Goal: Transaction & Acquisition: Purchase product/service

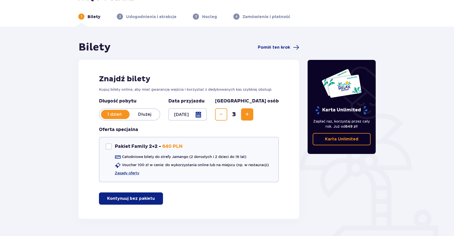
scroll to position [27, 0]
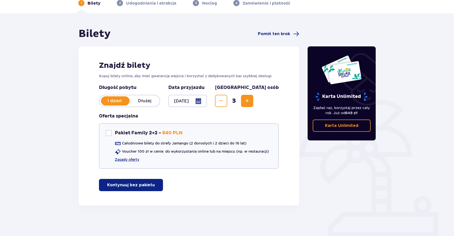
click at [147, 184] on p "Kontynuuj bez pakietu" at bounding box center [131, 185] width 48 height 6
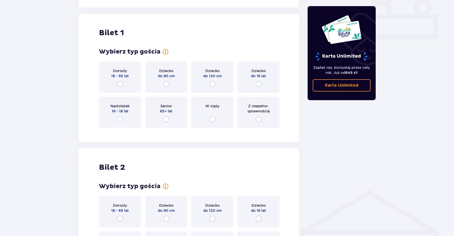
scroll to position [232, 0]
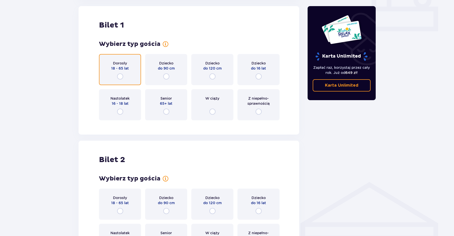
click at [119, 76] on input "radio" at bounding box center [120, 76] width 6 height 6
radio input "true"
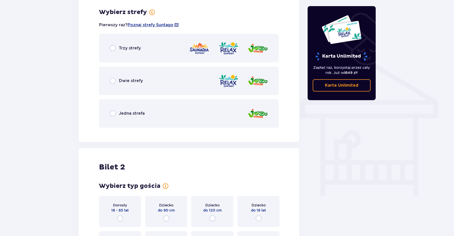
scroll to position [356, 0]
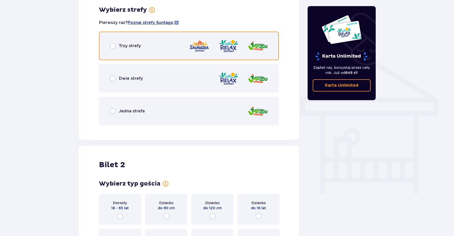
click at [115, 46] on input "radio" at bounding box center [113, 46] width 6 height 6
radio input "true"
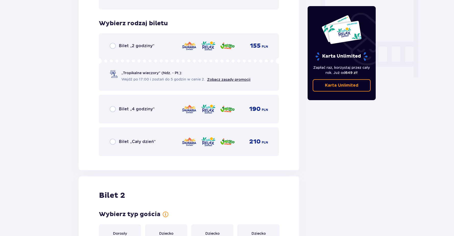
scroll to position [486, 0]
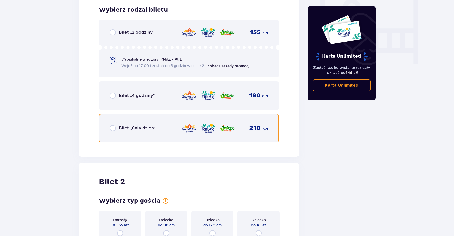
click at [113, 128] on input "radio" at bounding box center [113, 128] width 6 height 6
radio input "true"
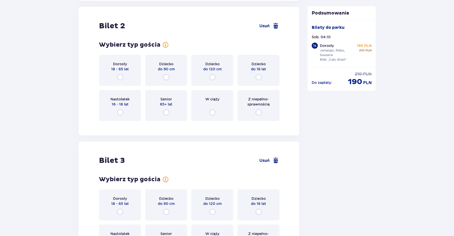
scroll to position [643, 0]
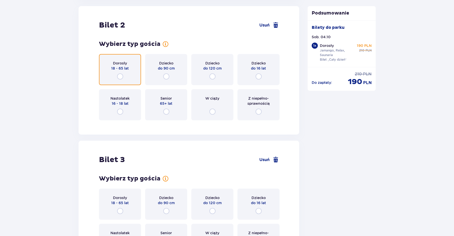
click at [120, 78] on input "radio" at bounding box center [120, 76] width 6 height 6
radio input "true"
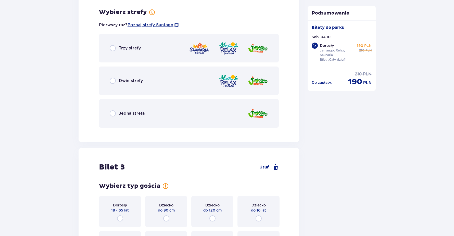
scroll to position [767, 0]
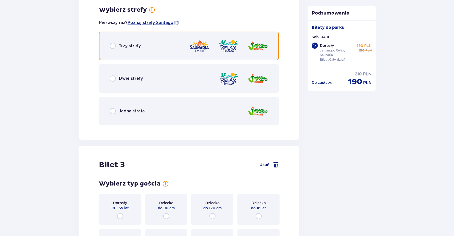
click at [114, 47] on input "radio" at bounding box center [113, 46] width 6 height 6
radio input "true"
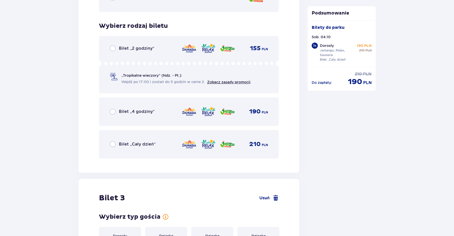
scroll to position [897, 0]
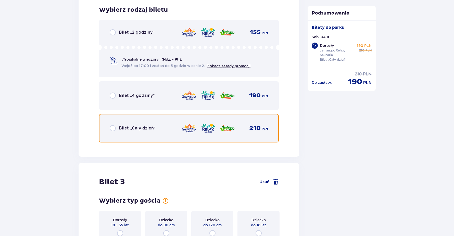
click at [110, 130] on input "radio" at bounding box center [113, 128] width 6 height 6
radio input "true"
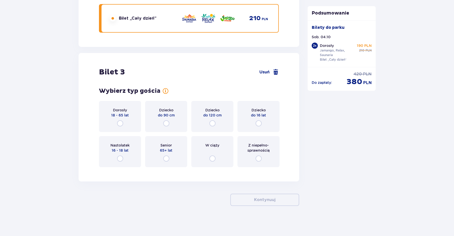
scroll to position [1007, 0]
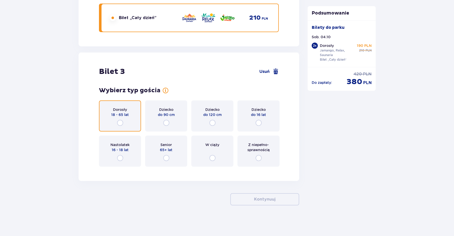
click at [121, 122] on input "radio" at bounding box center [120, 123] width 6 height 6
radio input "true"
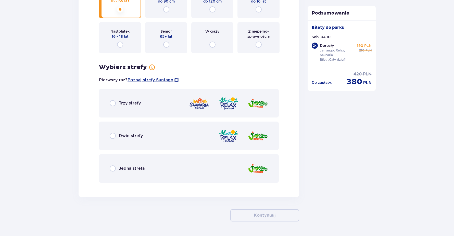
scroll to position [1137, 0]
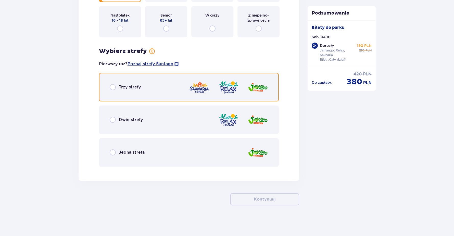
click at [112, 87] on input "radio" at bounding box center [113, 87] width 6 height 6
radio input "true"
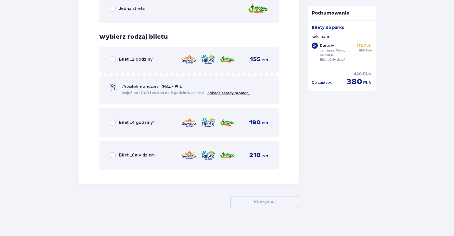
scroll to position [1283, 0]
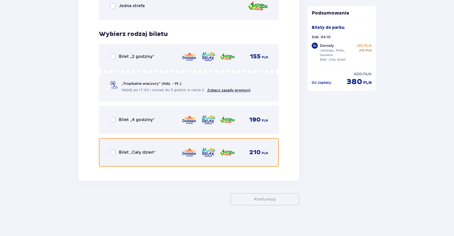
click at [112, 152] on input "radio" at bounding box center [113, 152] width 6 height 6
radio input "true"
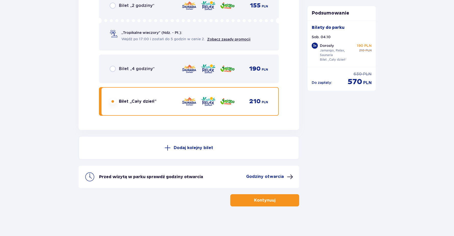
scroll to position [1335, 0]
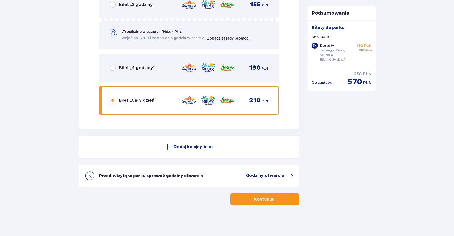
click at [276, 199] on span "button" at bounding box center [276, 199] width 6 height 6
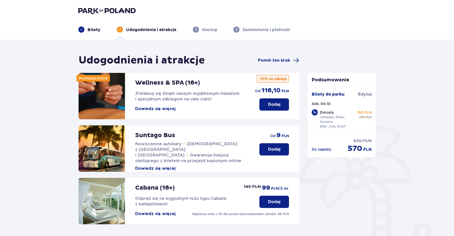
click at [163, 108] on button "Dowiedz się więcej" at bounding box center [155, 109] width 40 height 6
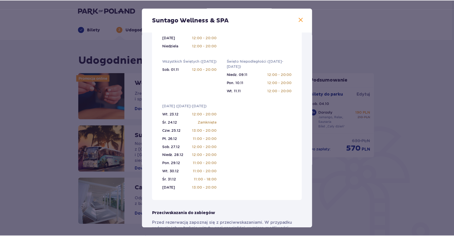
scroll to position [162, 0]
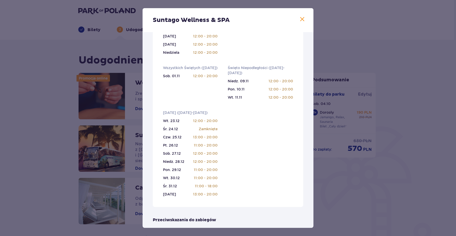
click at [301, 18] on span at bounding box center [302, 19] width 6 height 6
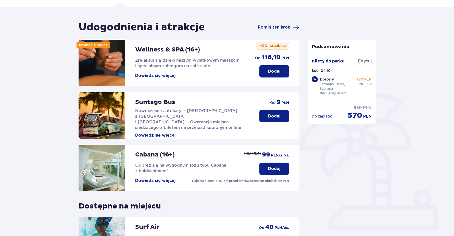
scroll to position [8, 0]
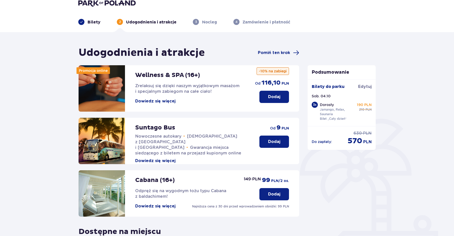
click at [282, 145] on button "Dodaj" at bounding box center [274, 142] width 30 height 12
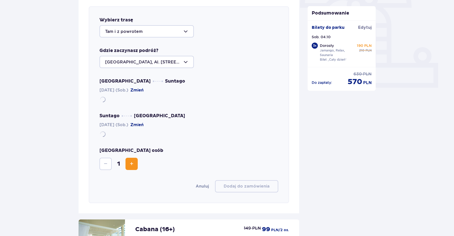
scroll to position [176, 0]
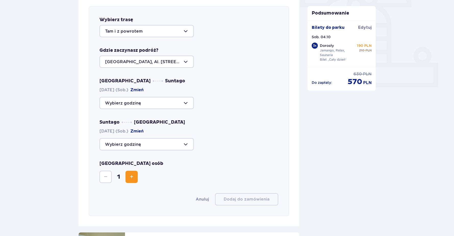
click at [188, 103] on div at bounding box center [146, 103] width 94 height 12
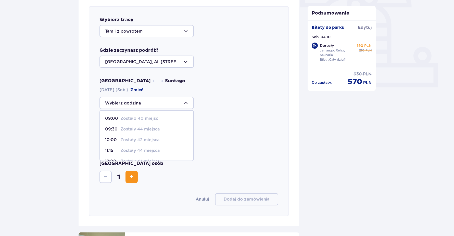
click at [152, 139] on p "Zostały 42 miejsca" at bounding box center [139, 140] width 39 height 6
type input "10:00"
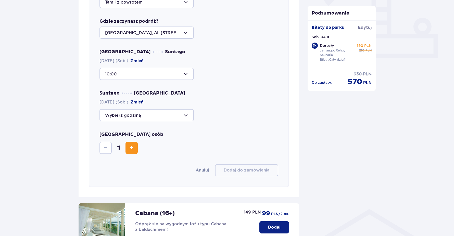
scroll to position [227, 0]
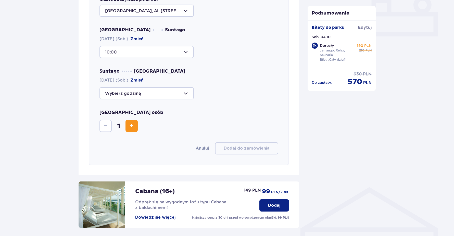
click at [189, 93] on div at bounding box center [146, 93] width 94 height 12
click at [152, 132] on p "Zostały 44 miejsca" at bounding box center [139, 133] width 39 height 6
type input "20:45"
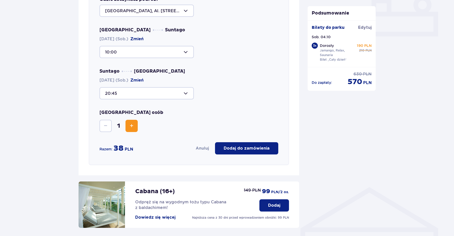
click at [132, 126] on span "Increase" at bounding box center [132, 126] width 6 height 6
click at [258, 150] on p "Dodaj do zamówienia" at bounding box center [247, 149] width 46 height 6
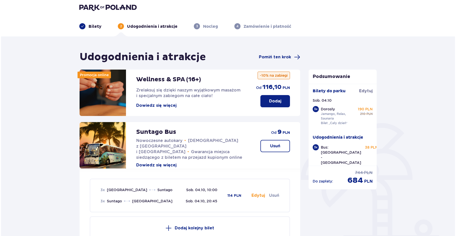
scroll to position [0, 0]
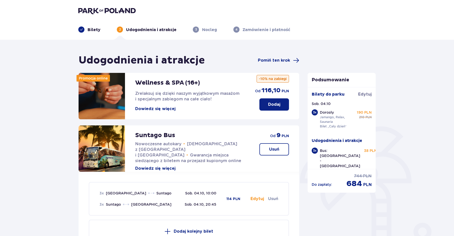
click at [142, 111] on button "Dowiedz się więcej" at bounding box center [155, 109] width 40 height 6
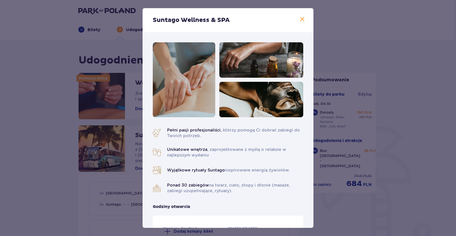
click at [299, 21] on span at bounding box center [302, 19] width 6 height 6
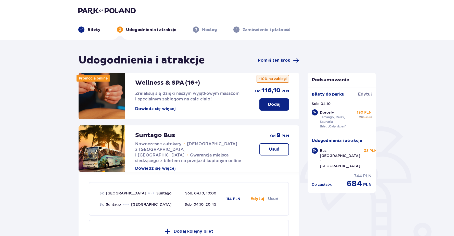
click at [275, 107] on p "Dodaj" at bounding box center [274, 105] width 12 height 6
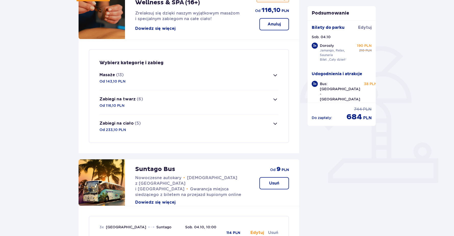
scroll to position [72, 0]
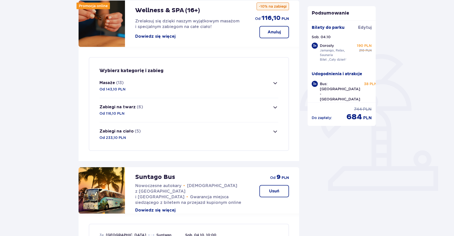
click at [276, 82] on span "button" at bounding box center [275, 83] width 6 height 6
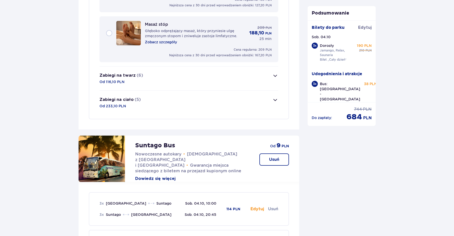
scroll to position [758, 0]
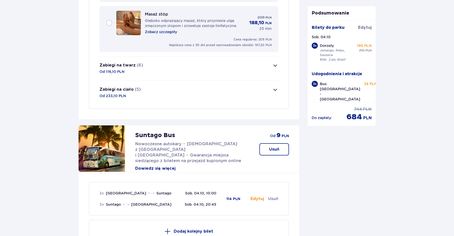
click at [274, 91] on span "button" at bounding box center [275, 90] width 6 height 6
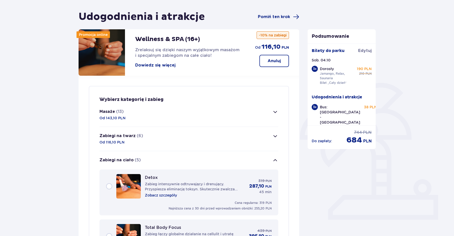
scroll to position [42, 0]
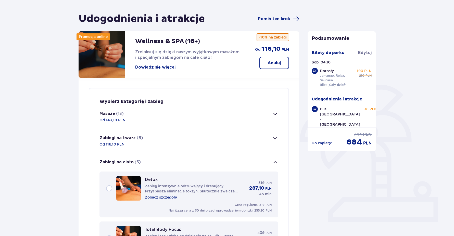
click at [277, 137] on span "button" at bounding box center [275, 138] width 6 height 6
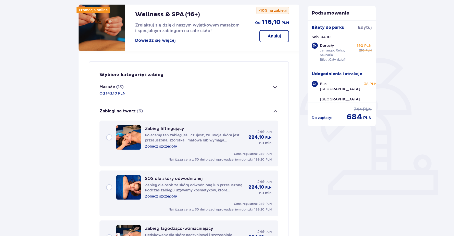
scroll to position [43, 0]
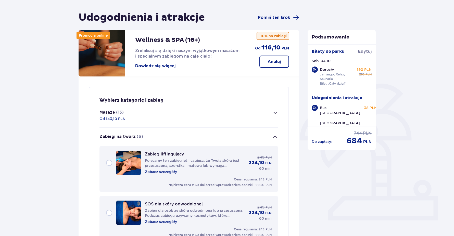
click at [274, 130] on button "Zabiegi na twarz (6)" at bounding box center [188, 137] width 179 height 18
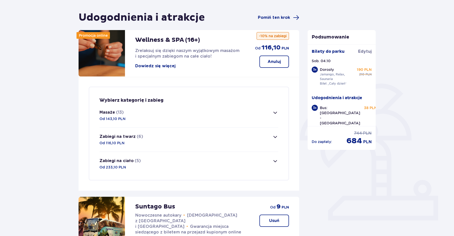
click at [276, 62] on p "Anuluj" at bounding box center [273, 62] width 13 height 6
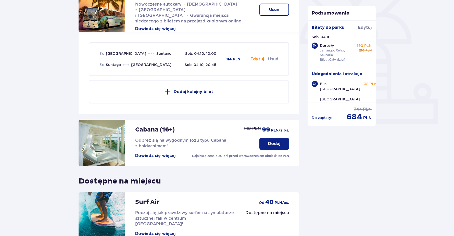
scroll to position [191, 0]
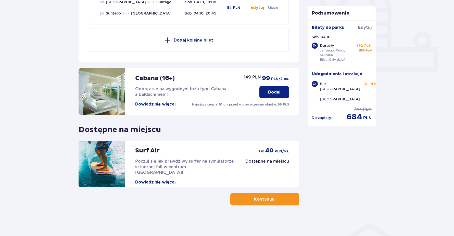
click at [284, 197] on button "Kontynuuj" at bounding box center [264, 199] width 69 height 12
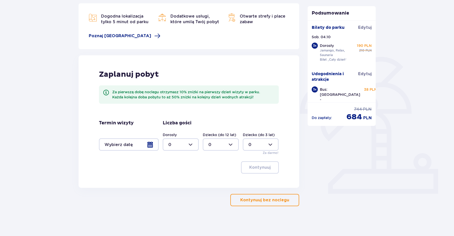
scroll to position [70, 0]
click at [262, 203] on button "Kontynuuj bez noclegu" at bounding box center [264, 199] width 69 height 12
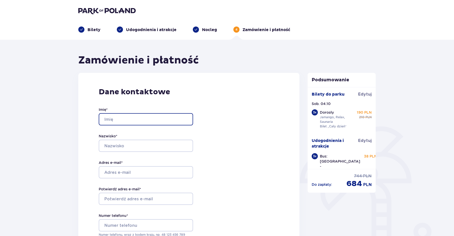
click at [141, 118] on input "Imię *" at bounding box center [146, 119] width 94 height 12
type input "Anna"
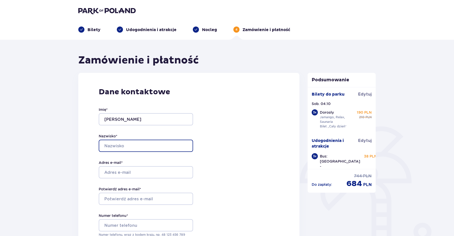
type input "Aksiutenko"
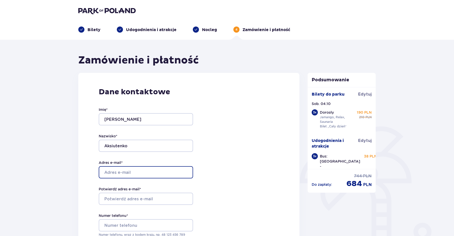
type input "anna.aksiutenko@nielseniq.com"
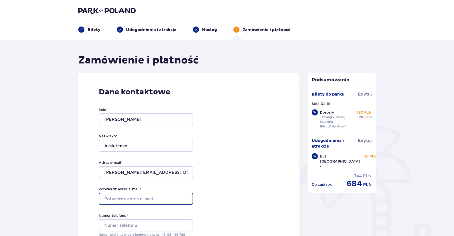
type input "anna.aksiutenko@nielseniq.com"
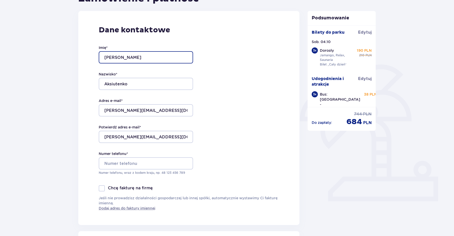
scroll to position [76, 0]
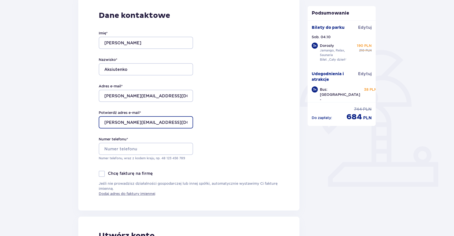
drag, startPoint x: 183, startPoint y: 123, endPoint x: 181, endPoint y: 118, distance: 5.9
click at [183, 123] on input "anna.aksiutenko@nielseniq.com" at bounding box center [146, 122] width 94 height 12
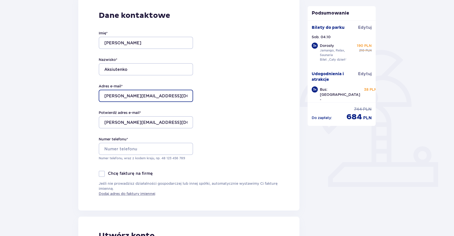
click at [177, 95] on input "anna.aksiutenko@nielseniq.com" at bounding box center [146, 96] width 94 height 12
click at [181, 96] on input "anna.aksiutenko@nielseniq.comaksu" at bounding box center [146, 96] width 94 height 12
type input "a"
type input "aksu.anyta@gmail.com"
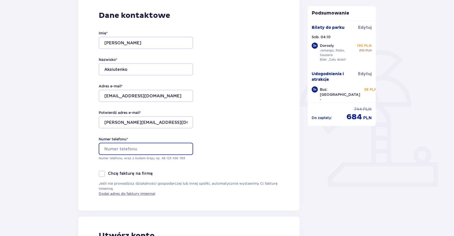
click at [152, 149] on input "Numer telefonu *" at bounding box center [146, 149] width 94 height 12
type input "570166175"
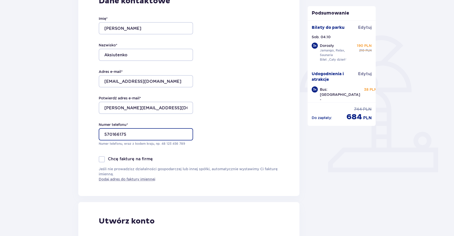
scroll to position [102, 0]
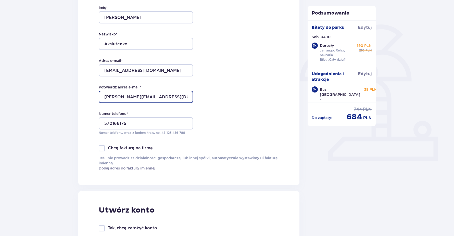
click at [180, 98] on input "anna.aksiutenko@nielseniq.com" at bounding box center [146, 97] width 94 height 12
type input "a"
type input "aksu.anyta@gmail.com"
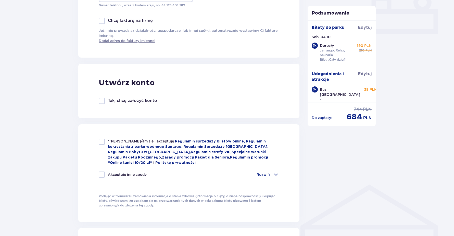
scroll to position [255, 0]
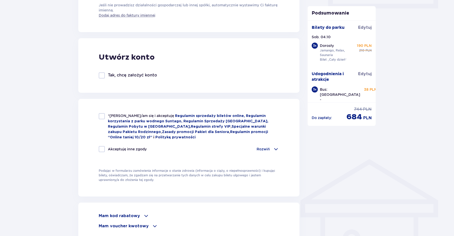
click at [102, 115] on div at bounding box center [102, 116] width 6 height 6
checkbox input "true"
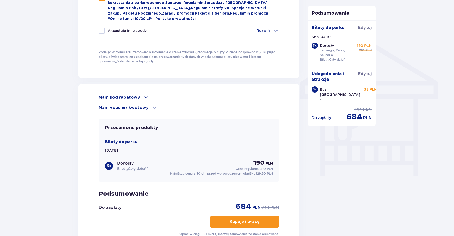
scroll to position [382, 0]
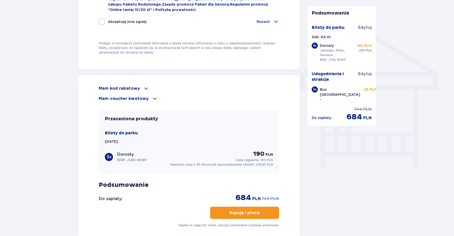
click at [144, 86] on span at bounding box center [146, 88] width 6 height 6
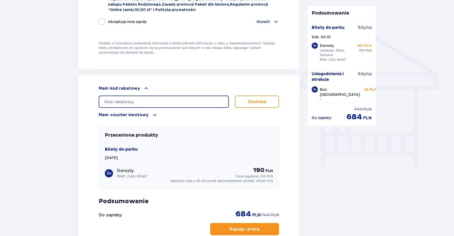
click at [160, 98] on input "text" at bounding box center [164, 102] width 130 height 12
click at [152, 114] on span at bounding box center [155, 115] width 6 height 6
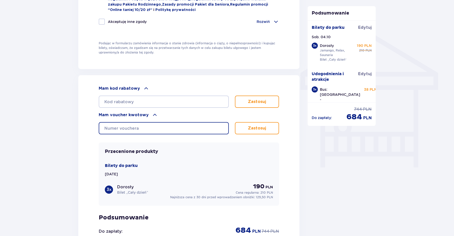
click at [155, 126] on input "text" at bounding box center [164, 128] width 130 height 12
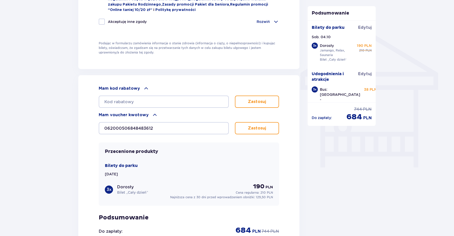
click at [265, 132] on button "Zastosuj" at bounding box center [257, 128] width 44 height 12
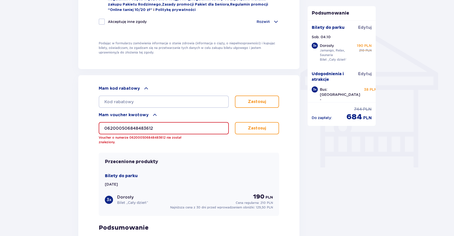
click at [187, 124] on input "062000506848483612" at bounding box center [164, 128] width 130 height 12
click at [122, 129] on input "062000506848483612" at bounding box center [164, 128] width 130 height 12
click at [126, 129] on input "062000506848483612" at bounding box center [164, 128] width 130 height 12
click at [132, 129] on input "062000506848483612" at bounding box center [164, 128] width 130 height 12
click at [140, 129] on input "062000506848483612" at bounding box center [164, 128] width 130 height 12
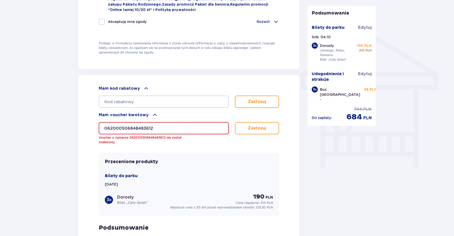
click at [144, 129] on input "062000506848483612" at bounding box center [164, 128] width 130 height 12
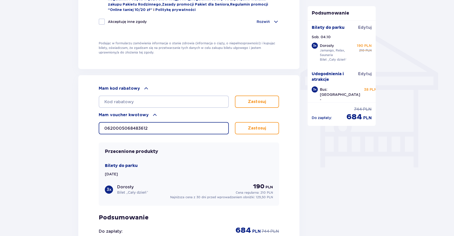
type input "0620005068483612"
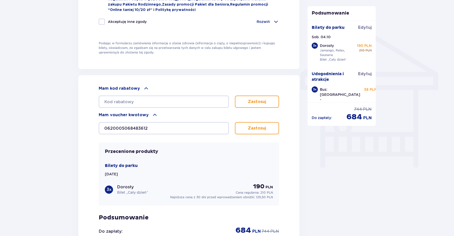
click at [267, 132] on button "Zastosuj" at bounding box center [257, 128] width 44 height 12
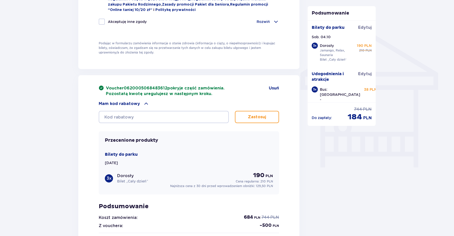
click at [140, 102] on div "Mam kod rabatowy" at bounding box center [189, 104] width 180 height 6
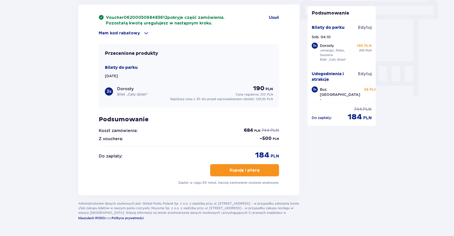
scroll to position [442, 0]
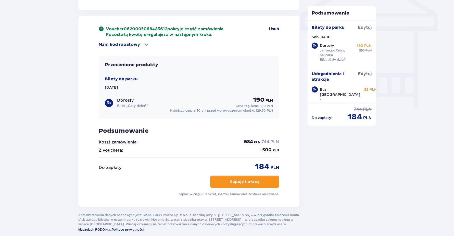
click at [174, 104] on div "3 x Dorosły Bilet „Cały dzień” 190 PLN Cena regularna: 210 PLN" at bounding box center [189, 102] width 168 height 12
click at [273, 29] on span "Usuń" at bounding box center [274, 29] width 10 height 6
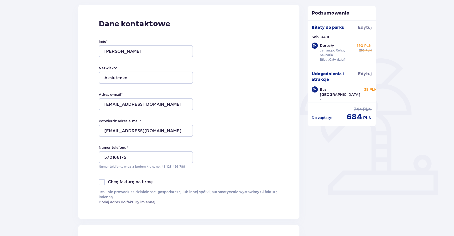
scroll to position [0, 0]
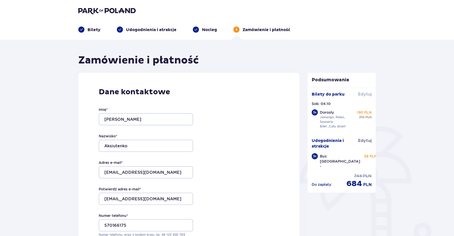
click at [365, 95] on span "Edytuj" at bounding box center [365, 95] width 14 height 6
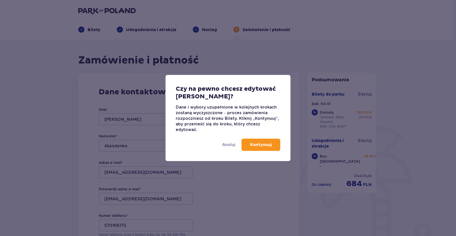
click at [263, 145] on p "Kontynuuj" at bounding box center [260, 145] width 21 height 6
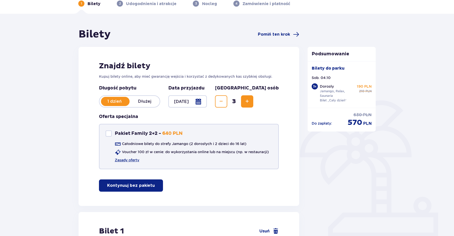
scroll to position [25, 0]
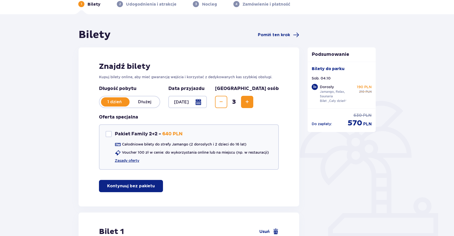
click at [227, 98] on button "Decrease" at bounding box center [221, 102] width 12 height 12
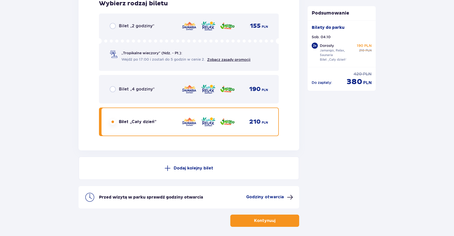
scroll to position [863, 0]
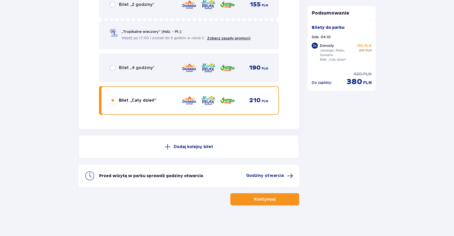
click at [278, 200] on span "button" at bounding box center [276, 199] width 6 height 6
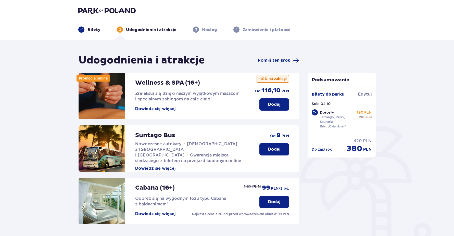
click at [277, 148] on p "Dodaj" at bounding box center [274, 150] width 12 height 6
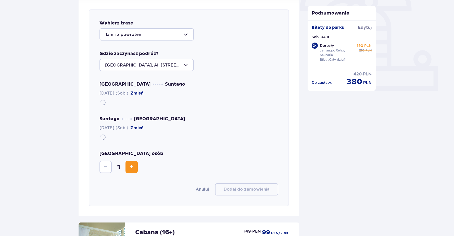
scroll to position [176, 0]
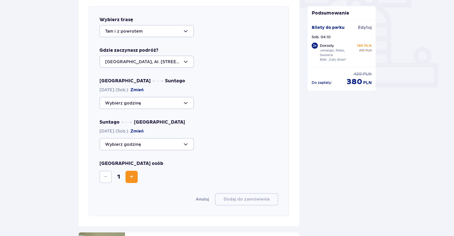
click at [182, 102] on div at bounding box center [146, 103] width 94 height 12
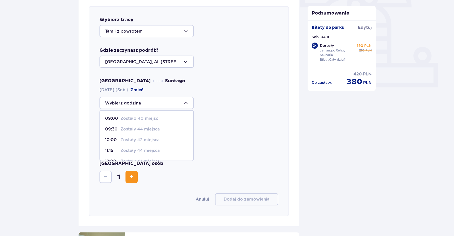
click at [161, 138] on div "10:00 Zostały 42 miejsca" at bounding box center [146, 140] width 83 height 6
type input "10:00"
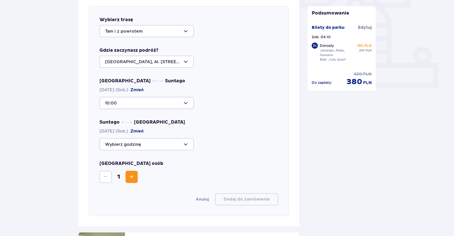
drag, startPoint x: 182, startPoint y: 142, endPoint x: 176, endPoint y: 143, distance: 5.6
click at [182, 142] on div at bounding box center [146, 144] width 94 height 12
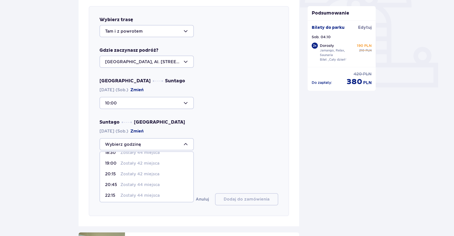
scroll to position [41, 0]
click at [163, 183] on div "20:45 Zostały 44 miejsca" at bounding box center [146, 184] width 83 height 6
type input "20:45"
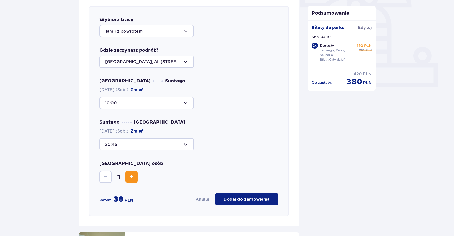
click at [132, 179] on span "Increase" at bounding box center [132, 177] width 6 height 6
click at [260, 199] on p "Dodaj do zamówienia" at bounding box center [247, 200] width 46 height 6
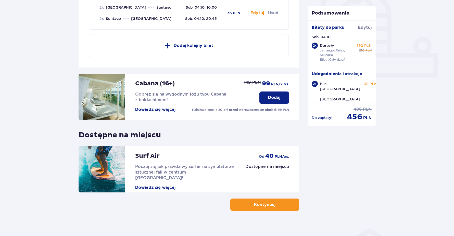
scroll to position [191, 0]
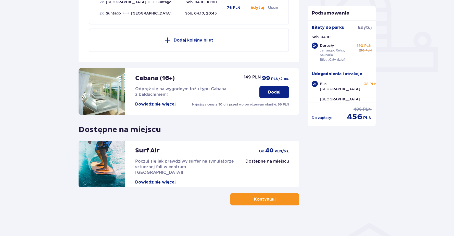
click at [266, 199] on p "Kontynuuj" at bounding box center [264, 200] width 21 height 6
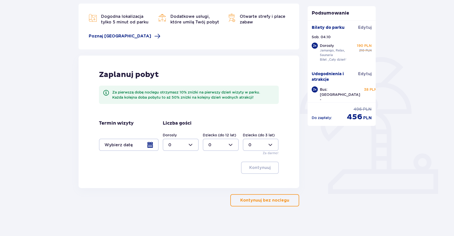
scroll to position [70, 0]
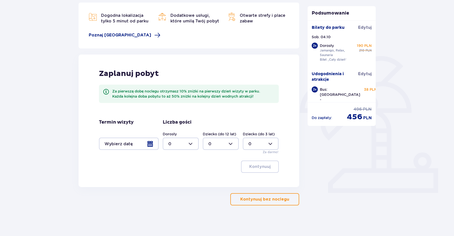
click at [265, 201] on p "Kontynuuj bez noclegu" at bounding box center [264, 200] width 49 height 6
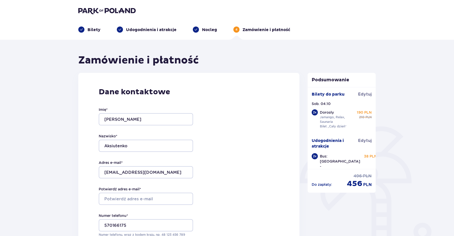
scroll to position [72, 0]
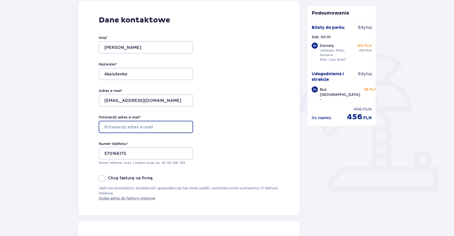
click at [161, 125] on input "Potwierdź adres e-mail *" at bounding box center [146, 127] width 94 height 12
type input "aksu.anyta@gmail.com"
click at [227, 130] on div "Dane kontaktowe Imię * Anna Nazwisko * Aksiutenko Adres e-mail * aksu.anyta@gma…" at bounding box center [188, 108] width 221 height 214
click at [363, 70] on div "Bilety do parku Edytuj Sob. 04.10 2 x Dorosły Jamango, Relax, Saunaria Bilet „C…" at bounding box center [342, 76] width 60 height 103
click at [363, 73] on span "Edytuj" at bounding box center [365, 74] width 14 height 6
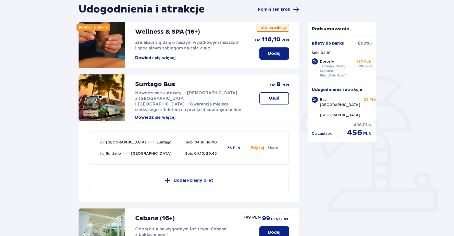
scroll to position [76, 0]
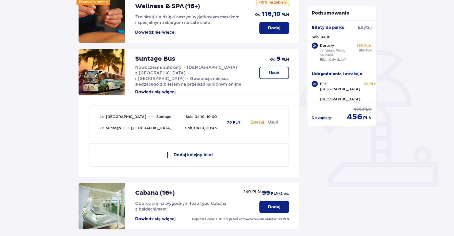
click at [199, 152] on button "Dodaj kolejny bilet" at bounding box center [189, 154] width 200 height 23
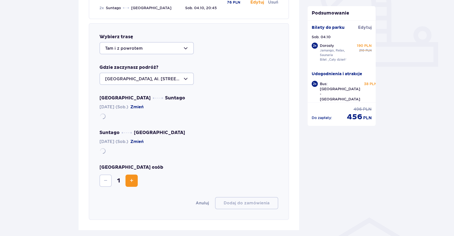
scroll to position [214, 0]
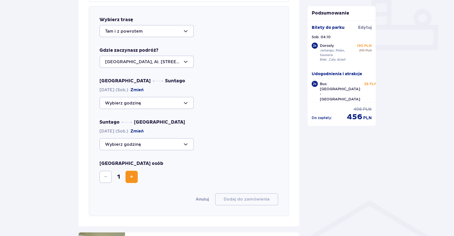
click at [188, 102] on div at bounding box center [146, 103] width 94 height 12
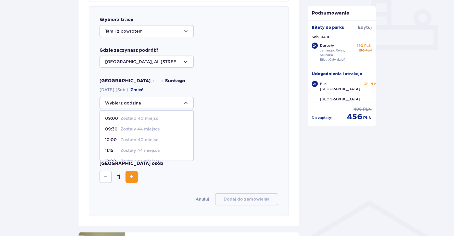
click at [155, 138] on p "Zostało 40 miejsc" at bounding box center [139, 140] width 38 height 6
type input "10:00"
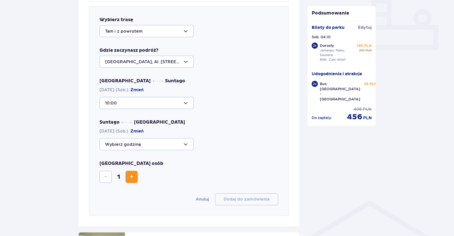
click at [183, 144] on div at bounding box center [146, 144] width 94 height 12
click at [151, 184] on p "Zostały 42 miejsca" at bounding box center [139, 184] width 39 height 6
type input "20:45"
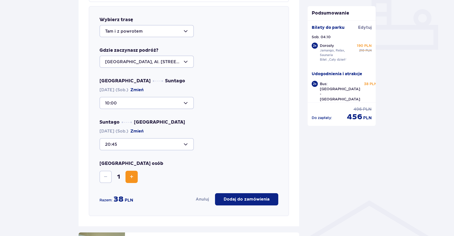
click at [234, 199] on p "Dodaj do zamówienia" at bounding box center [247, 200] width 46 height 6
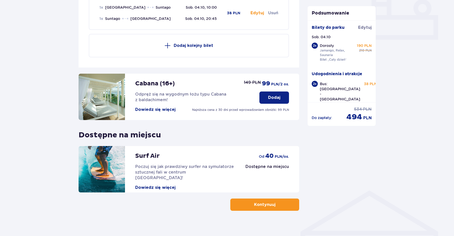
scroll to position [229, 0]
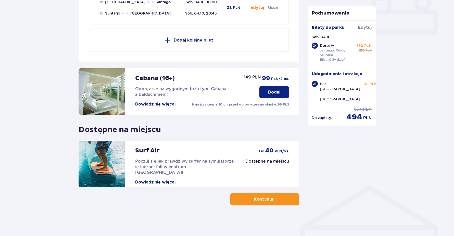
click at [265, 199] on p "Kontynuuj" at bounding box center [264, 200] width 21 height 6
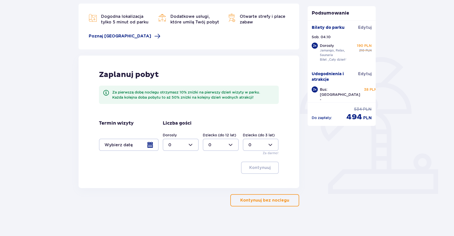
scroll to position [70, 0]
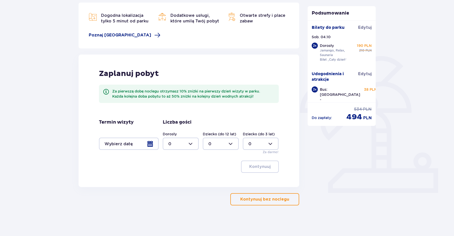
click at [266, 199] on p "Kontynuuj bez noclegu" at bounding box center [264, 200] width 49 height 6
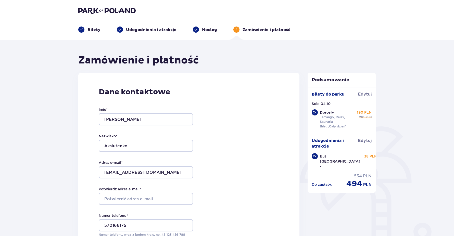
scroll to position [121, 0]
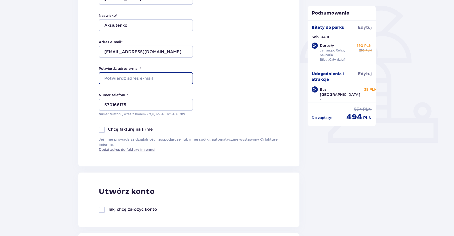
click at [160, 74] on input "Potwierdź adres e-mail *" at bounding box center [146, 78] width 94 height 12
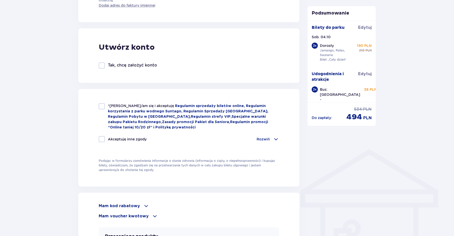
scroll to position [274, 0]
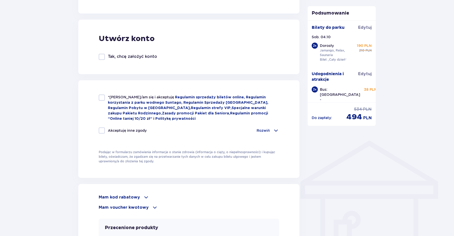
type input "aksu.anyta@gmail.com"
drag, startPoint x: 103, startPoint y: 96, endPoint x: 107, endPoint y: 98, distance: 3.9
click at [103, 96] on div at bounding box center [102, 98] width 6 height 6
checkbox input "true"
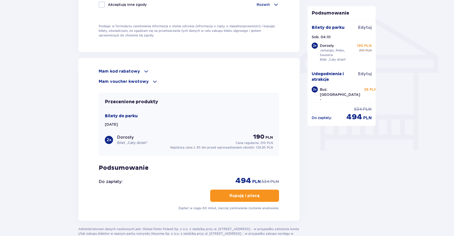
scroll to position [401, 0]
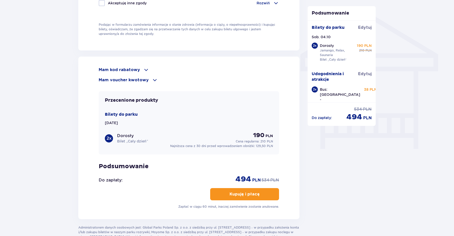
click at [152, 80] on span at bounding box center [155, 80] width 6 height 6
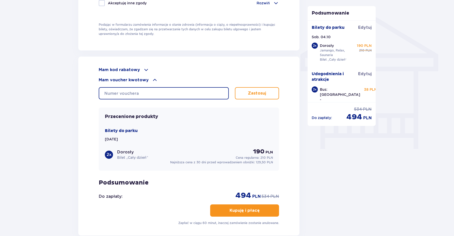
click at [148, 89] on input "text" at bounding box center [164, 93] width 130 height 12
type input "0620005068483612"
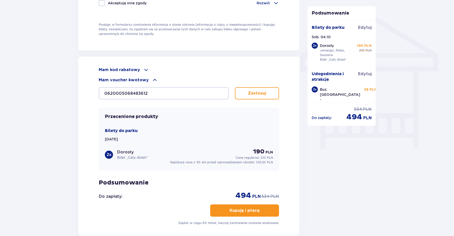
click at [255, 88] on button "Zastosuj" at bounding box center [257, 93] width 44 height 12
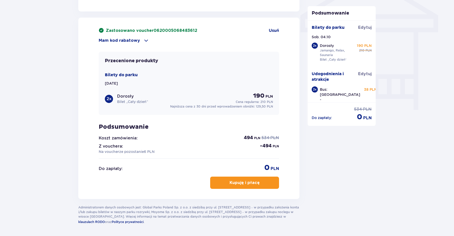
scroll to position [458, 0]
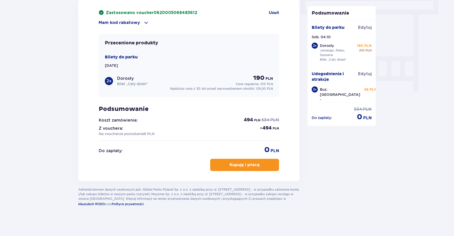
click at [246, 165] on p "Kupuję i płacę" at bounding box center [244, 165] width 30 height 6
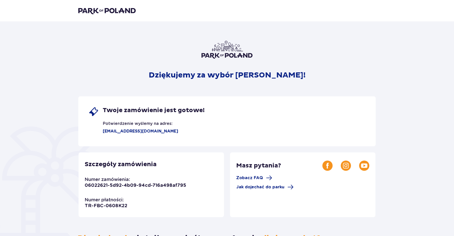
click at [128, 10] on img at bounding box center [106, 10] width 57 height 7
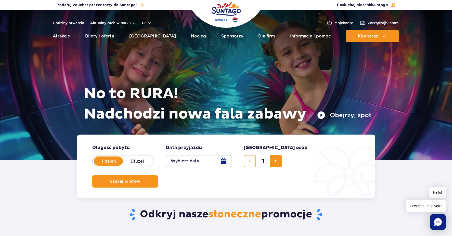
click at [223, 163] on button "Wybierz datę" at bounding box center [199, 161] width 66 height 12
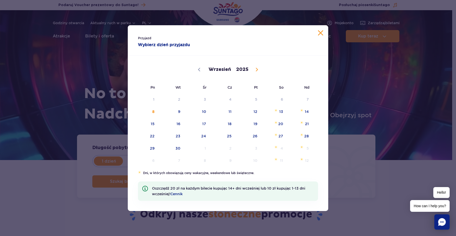
click at [256, 71] on icon at bounding box center [257, 69] width 2 height 3
select select "9"
click at [278, 100] on span "4" at bounding box center [274, 100] width 26 height 12
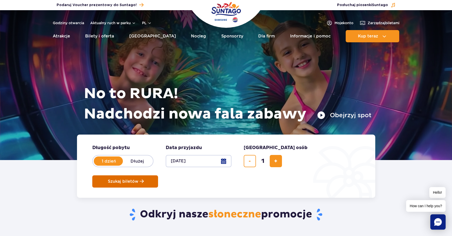
click at [138, 179] on span "Szukaj biletów" at bounding box center [123, 181] width 31 height 5
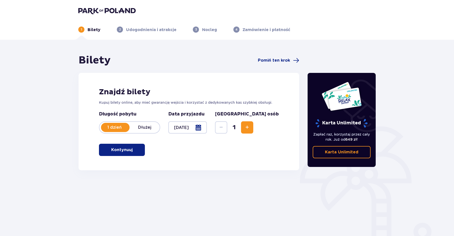
click at [250, 126] on span "Increase" at bounding box center [247, 127] width 6 height 6
click at [121, 149] on p "Kontynuuj" at bounding box center [121, 150] width 21 height 6
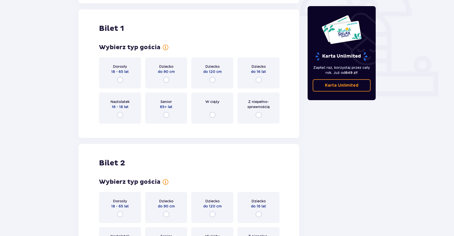
scroll to position [170, 0]
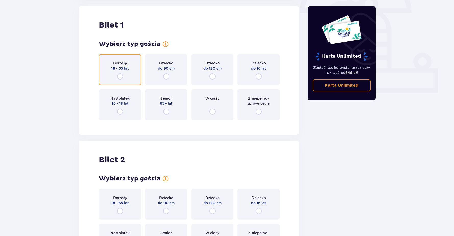
click at [121, 78] on input "radio" at bounding box center [120, 76] width 6 height 6
radio input "true"
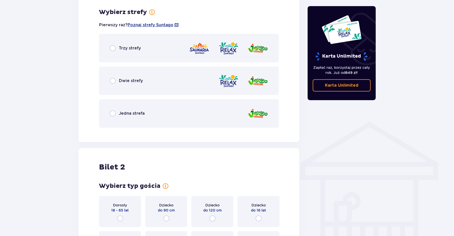
scroll to position [295, 0]
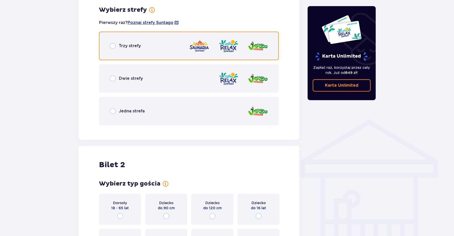
click at [113, 47] on input "radio" at bounding box center [113, 46] width 6 height 6
radio input "true"
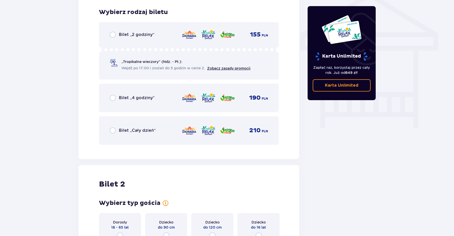
scroll to position [424, 0]
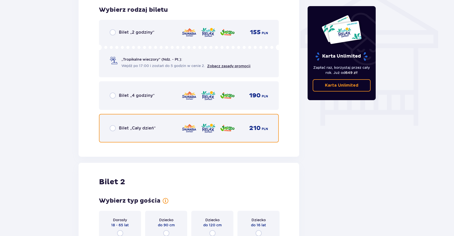
click at [112, 128] on input "radio" at bounding box center [113, 128] width 6 height 6
radio input "true"
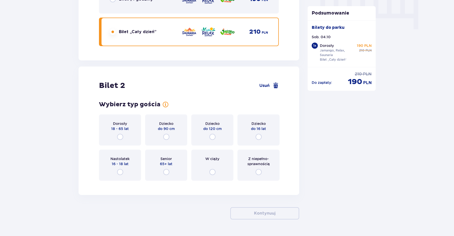
scroll to position [535, 0]
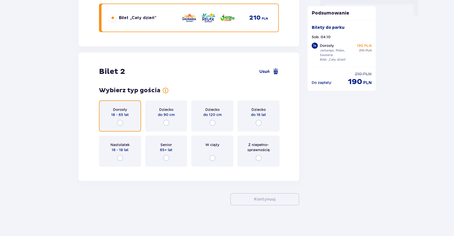
click at [118, 124] on input "radio" at bounding box center [120, 123] width 6 height 6
radio input "true"
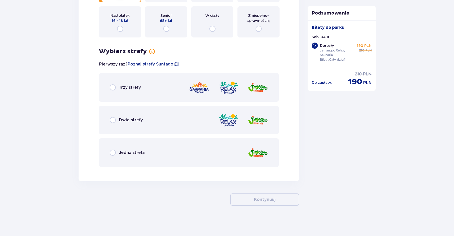
scroll to position [664, 0]
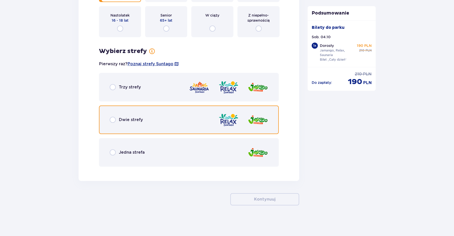
click at [113, 119] on input "radio" at bounding box center [113, 120] width 6 height 6
radio input "true"
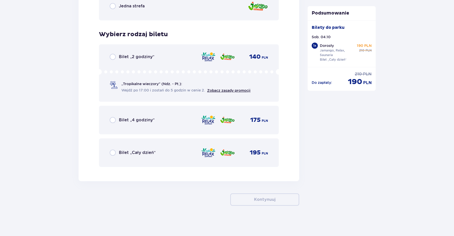
scroll to position [811, 0]
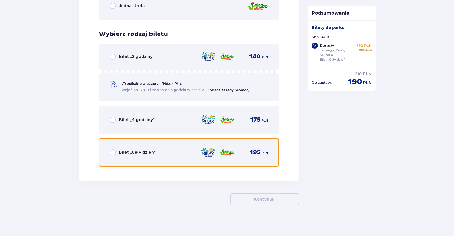
click at [114, 152] on input "radio" at bounding box center [113, 152] width 6 height 6
radio input "true"
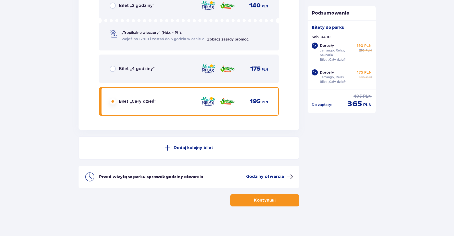
scroll to position [863, 0]
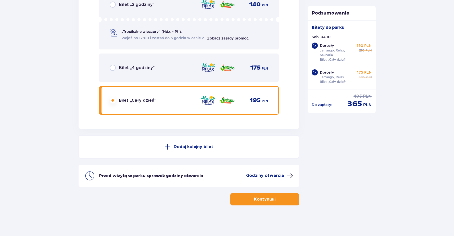
click at [112, 101] on input "radio" at bounding box center [113, 100] width 6 height 6
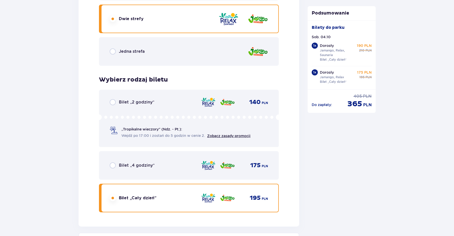
scroll to position [761, 0]
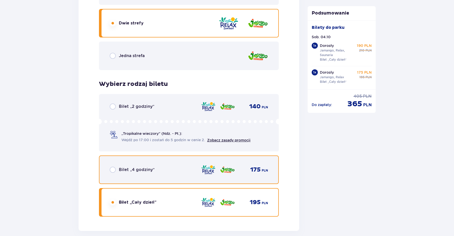
click at [112, 170] on input "radio" at bounding box center [113, 170] width 6 height 6
radio input "true"
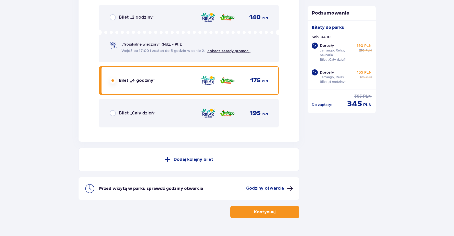
scroll to position [863, 0]
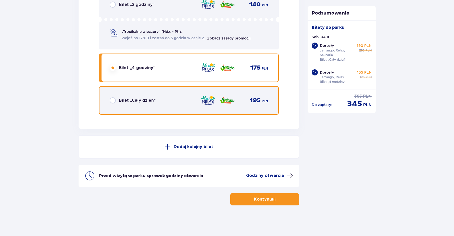
click at [114, 101] on input "radio" at bounding box center [113, 100] width 6 height 6
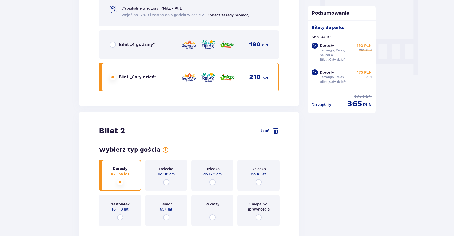
scroll to position [484, 0]
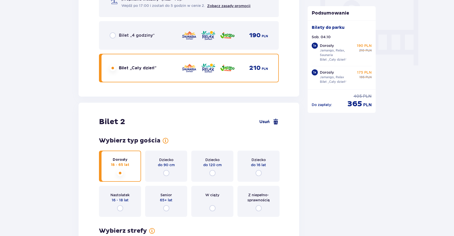
click at [273, 123] on span at bounding box center [276, 122] width 6 height 6
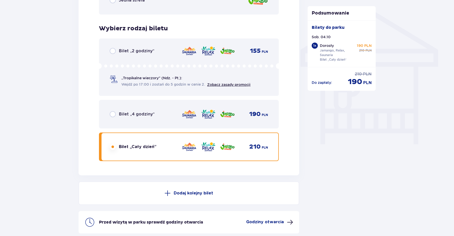
scroll to position [452, 0]
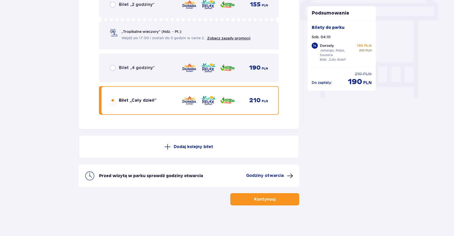
click at [268, 200] on p "Kontynuuj" at bounding box center [264, 200] width 21 height 6
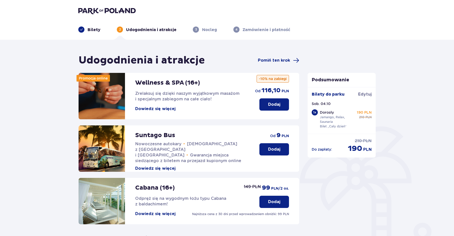
click at [277, 149] on p "Dodaj" at bounding box center [274, 150] width 12 height 6
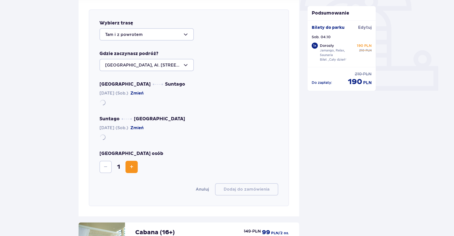
scroll to position [176, 0]
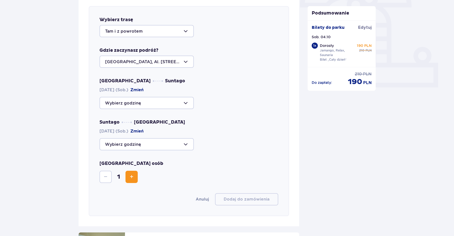
click at [181, 101] on div at bounding box center [146, 103] width 94 height 12
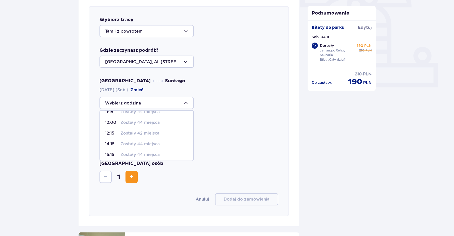
scroll to position [51, 0]
click at [149, 133] on p "Zostały 44 miejsca" at bounding box center [139, 132] width 39 height 6
type input "14:15"
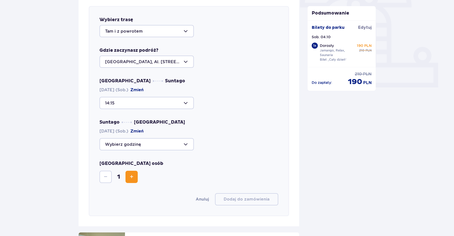
click at [184, 145] on div at bounding box center [146, 144] width 94 height 12
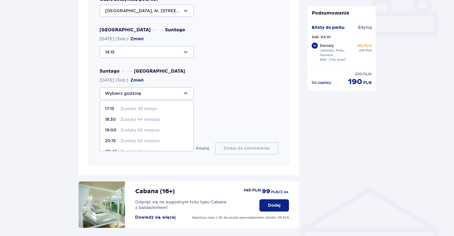
scroll to position [19, 0]
click at [138, 132] on p "Zostało 41 miejsc" at bounding box center [138, 133] width 36 height 6
type input "20:45"
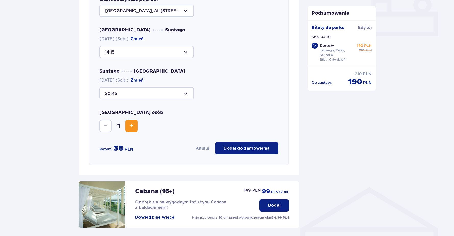
click at [185, 94] on div at bounding box center [146, 93] width 94 height 12
click at [216, 112] on div "Liczba osób 1" at bounding box center [188, 121] width 179 height 22
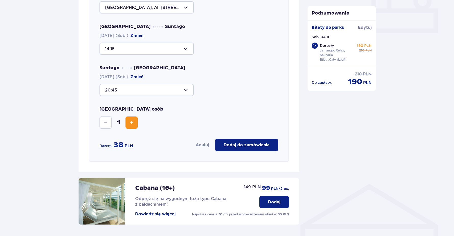
scroll to position [252, 0]
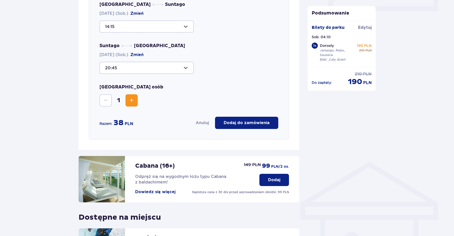
click at [241, 121] on p "Dodaj do zamówienia" at bounding box center [247, 123] width 46 height 6
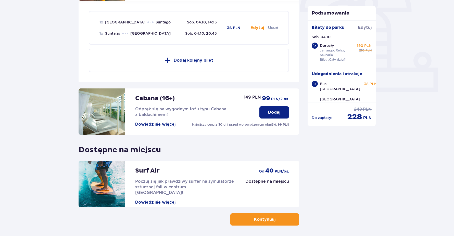
scroll to position [191, 0]
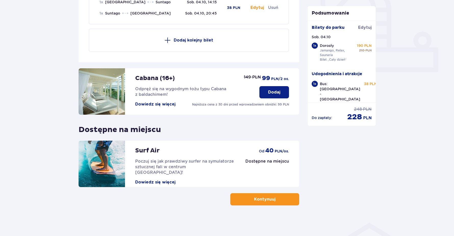
click at [261, 200] on p "Kontynuuj" at bounding box center [264, 200] width 21 height 6
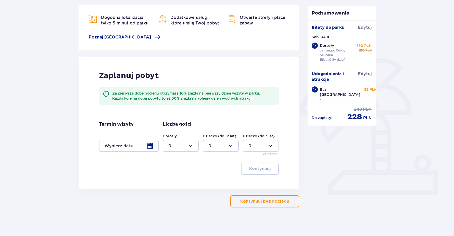
scroll to position [70, 0]
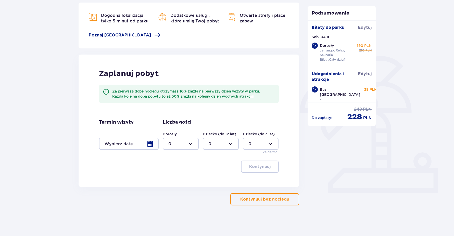
click at [149, 144] on div at bounding box center [129, 144] width 60 height 12
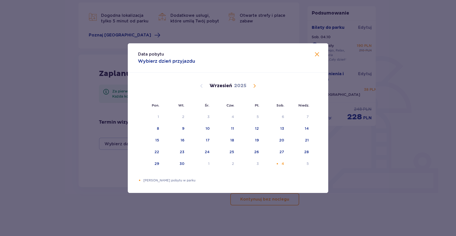
click at [252, 86] on span "Calendar" at bounding box center [254, 86] width 6 height 6
click at [285, 118] on div "4" at bounding box center [275, 116] width 25 height 11
click at [313, 54] on div "Data pobytu Wybierz dzień przyjazdu" at bounding box center [228, 57] width 200 height 29
click at [318, 54] on span at bounding box center [317, 55] width 6 height 6
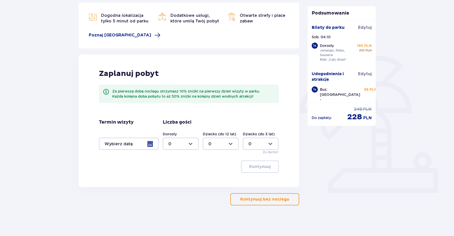
click at [253, 201] on p "Kontynuuj bez noclegu" at bounding box center [264, 200] width 49 height 6
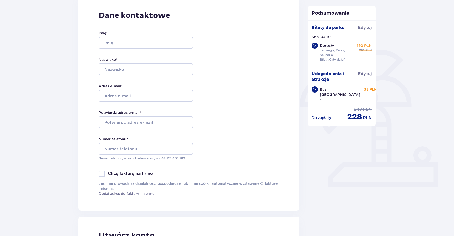
scroll to position [25, 0]
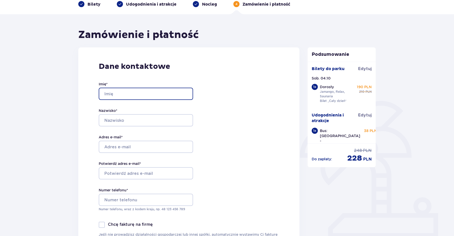
click at [134, 93] on input "Imię *" at bounding box center [146, 94] width 94 height 12
click at [121, 92] on input "anna" at bounding box center [146, 94] width 94 height 12
type input "a"
type input "Anna"
click at [215, 117] on div "Dane kontaktowe Imię * Anna Nazwisko * Adres e-mail * Potwierdź adres e-mail * …" at bounding box center [188, 154] width 221 height 214
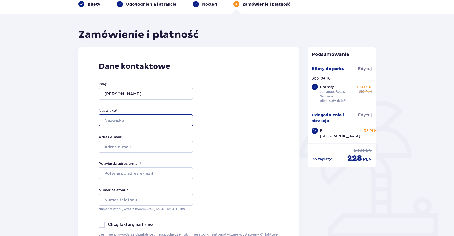
click at [125, 122] on input "Nazwisko *" at bounding box center [146, 120] width 94 height 12
type input "Aksiutenko"
click at [232, 136] on div "Dane kontaktowe Imię * Anna Nazwisko * Aksiutenko Adres e-mail * Potwierdź adre…" at bounding box center [188, 154] width 221 height 214
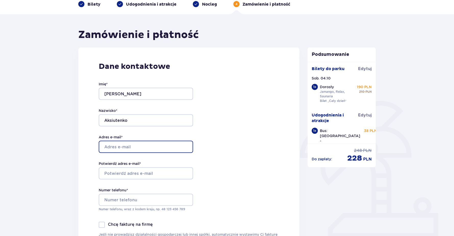
click at [138, 144] on input "Adres e-mail *" at bounding box center [146, 147] width 94 height 12
type input "aksu.anyta@gmail.com"
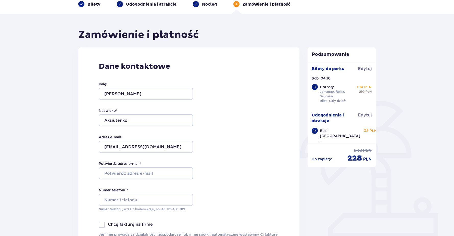
click at [206, 145] on div "Dane kontaktowe Imię * Anna Nazwisko * Aksiutenko Adres e-mail * aksu.anyta@gma…" at bounding box center [188, 154] width 221 height 214
click at [160, 171] on input "Potwierdź adres e-mail *" at bounding box center [146, 173] width 94 height 12
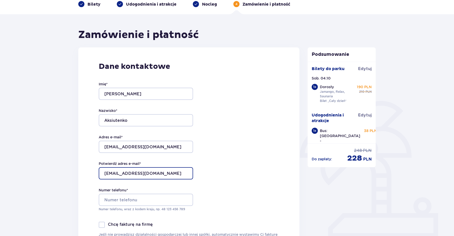
type input "aksu.anyta@gmail.com"
click at [233, 177] on div "Dane kontaktowe Imię * Anna Nazwisko * Aksiutenko Adres e-mail * aksu.anyta@gma…" at bounding box center [188, 154] width 221 height 214
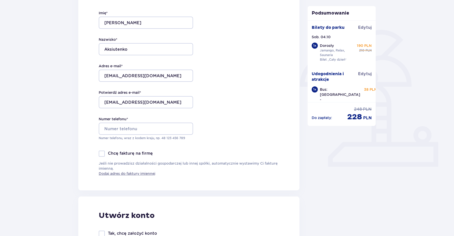
scroll to position [102, 0]
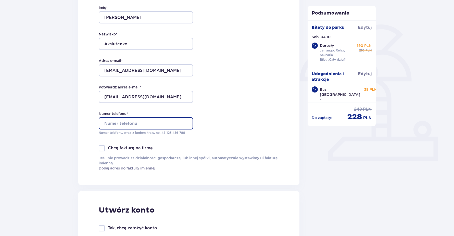
click at [135, 124] on input "Numer telefonu *" at bounding box center [146, 123] width 94 height 12
type input "570166175"
click at [238, 129] on div "Dane kontaktowe Imię * Anna Nazwisko * Aksiutenko Adres e-mail * aksu.anyta@gma…" at bounding box center [188, 78] width 221 height 214
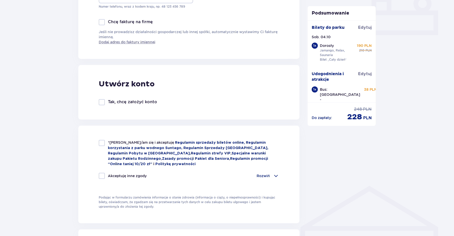
scroll to position [229, 0]
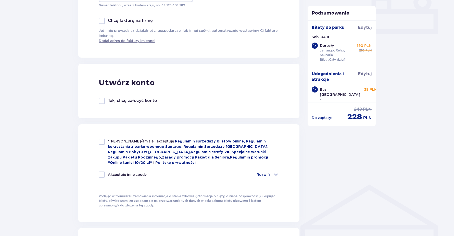
click at [102, 140] on div at bounding box center [102, 142] width 6 height 6
checkbox input "true"
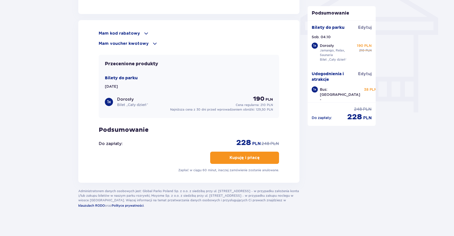
scroll to position [439, 0]
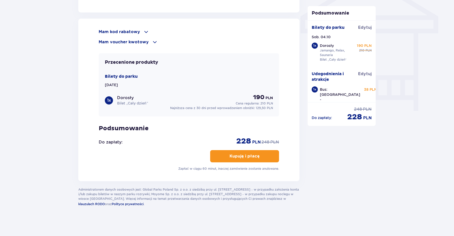
click at [148, 40] on div "Mam voucher kwotowy" at bounding box center [189, 42] width 180 height 6
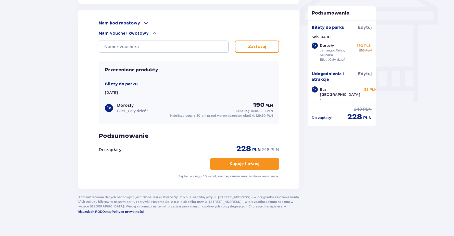
scroll to position [455, 0]
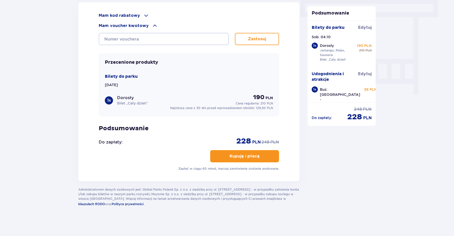
click at [237, 156] on p "Kupuję i płacę" at bounding box center [244, 156] width 30 height 6
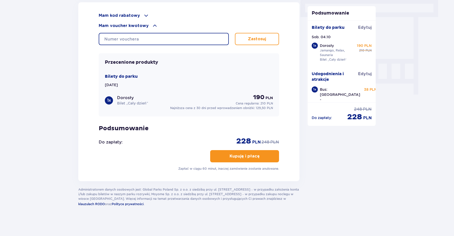
click at [195, 36] on input "text" at bounding box center [164, 39] width 130 height 12
type input "0630004068678316"
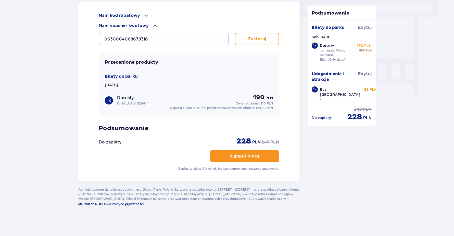
click at [254, 35] on button "Zastosuj" at bounding box center [257, 39] width 44 height 12
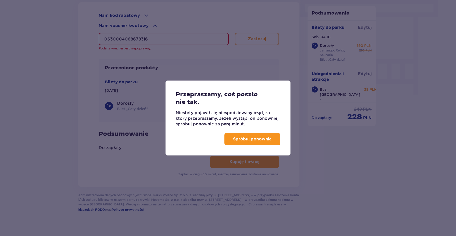
click at [251, 139] on p "Spróbuj ponownie" at bounding box center [252, 139] width 38 height 6
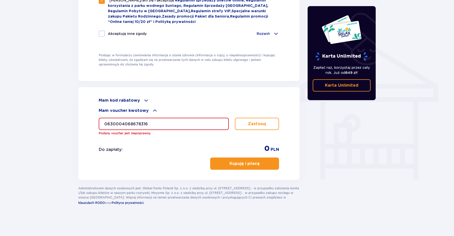
scroll to position [369, 0]
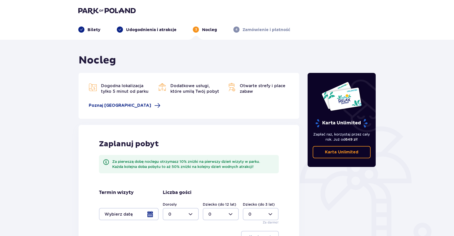
click at [93, 9] on img at bounding box center [106, 10] width 57 height 7
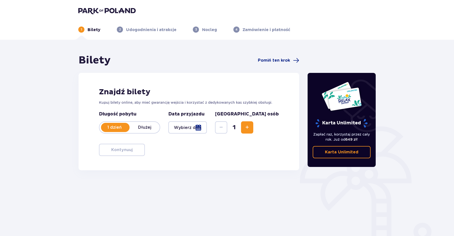
click at [210, 143] on div "Znajdź bilety Kupuj bilety online, aby mieć gwarancję wejścia i korzystać z ded…" at bounding box center [189, 121] width 221 height 97
click at [253, 129] on button "Increase" at bounding box center [247, 127] width 12 height 12
click at [224, 129] on span "Decrease" at bounding box center [221, 127] width 6 height 6
click at [219, 142] on div "Znajdź bilety Kupuj bilety online, aby mieć gwarancję wejścia i korzystać z ded…" at bounding box center [189, 121] width 221 height 97
click at [165, 150] on div "Znajdź bilety Kupuj bilety online, aby mieć gwarancję wejścia i korzystać z ded…" at bounding box center [189, 121] width 221 height 97
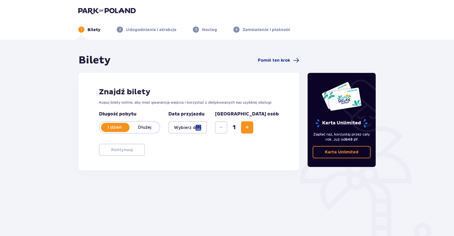
click at [135, 34] on header "1 Bilety 2 Udogodnienia i atrakcje 3 Nocleg 4 Zamówienie i płatność" at bounding box center [227, 20] width 454 height 40
click at [134, 31] on p "Udogodnienia i atrakcje" at bounding box center [151, 30] width 50 height 6
drag, startPoint x: 100, startPoint y: 32, endPoint x: 94, endPoint y: 29, distance: 6.5
click at [99, 32] on ul "1 Bilety 2 Udogodnienia i atrakcje 3 Nocleg 4 Zamówienie i płatność" at bounding box center [226, 30] width 297 height 6
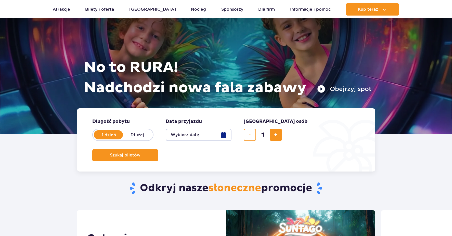
scroll to position [51, 0]
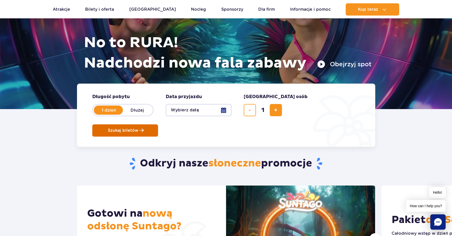
click at [138, 128] on span "Szukaj biletów" at bounding box center [123, 130] width 31 height 5
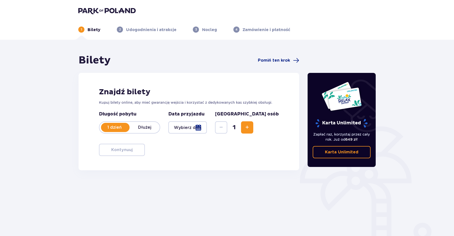
click at [207, 127] on div at bounding box center [187, 127] width 38 height 12
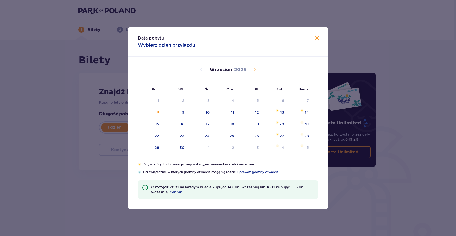
click at [254, 71] on span "Calendar" at bounding box center [254, 70] width 6 height 6
click at [281, 100] on div "4" at bounding box center [282, 100] width 3 height 5
type input "[DATE]"
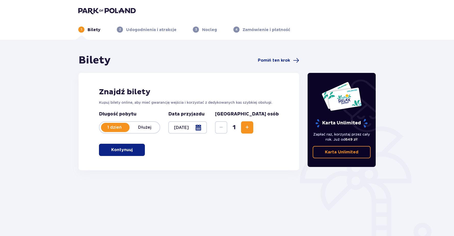
click at [116, 147] on p "Kontynuuj" at bounding box center [121, 150] width 21 height 6
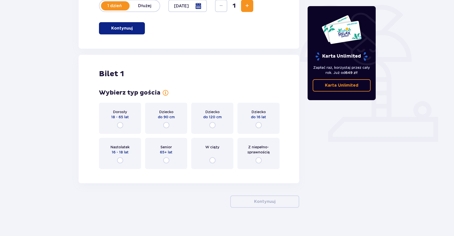
scroll to position [124, 0]
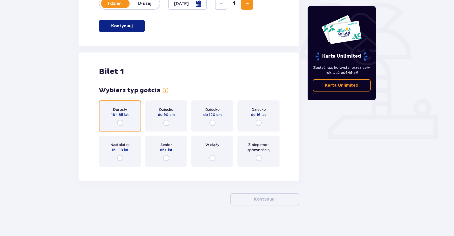
click at [119, 123] on input "radio" at bounding box center [120, 123] width 6 height 6
radio input "true"
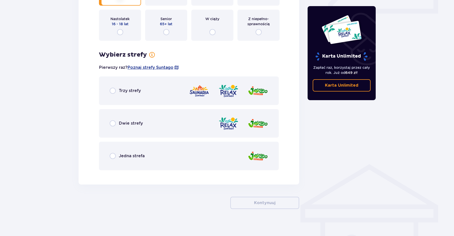
scroll to position [253, 0]
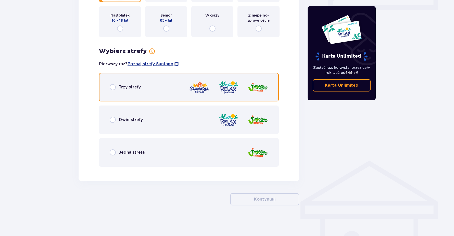
click at [113, 85] on input "radio" at bounding box center [113, 87] width 6 height 6
radio input "true"
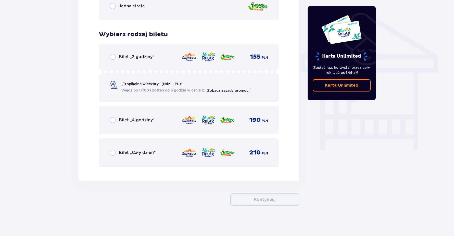
scroll to position [400, 0]
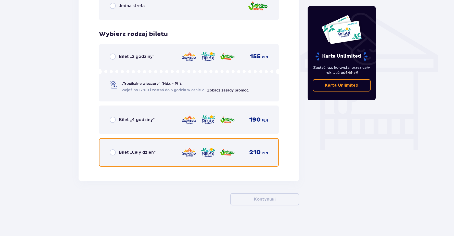
click at [112, 152] on input "radio" at bounding box center [113, 152] width 6 height 6
radio input "true"
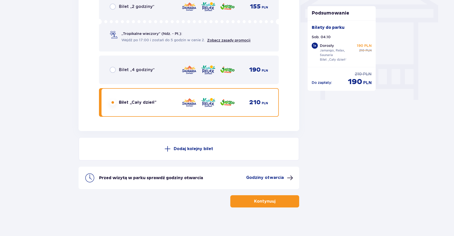
scroll to position [452, 0]
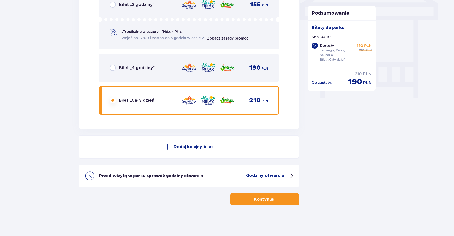
click at [270, 201] on p "Kontynuuj" at bounding box center [264, 200] width 21 height 6
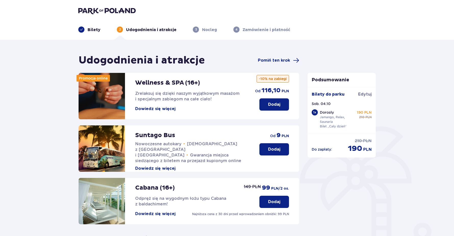
click at [272, 148] on p "Dodaj" at bounding box center [274, 150] width 12 height 6
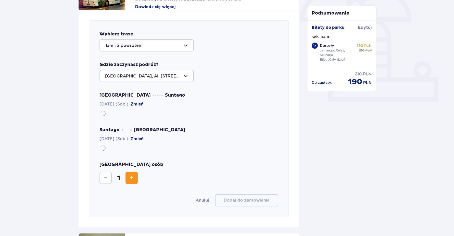
scroll to position [176, 0]
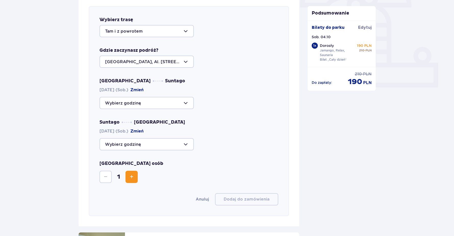
click at [187, 103] on div at bounding box center [146, 103] width 94 height 12
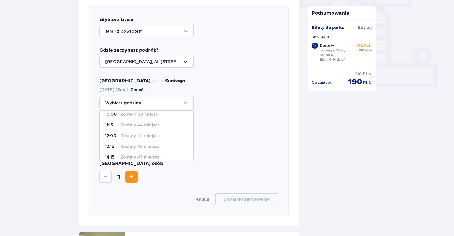
scroll to position [51, 0]
click at [150, 133] on p "Zostały 43 miejsca" at bounding box center [139, 132] width 39 height 6
type input "14:15"
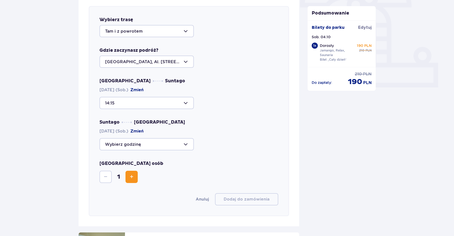
click at [182, 142] on div at bounding box center [146, 144] width 94 height 12
click at [158, 185] on div "20:45 Zostało 40 miejsc" at bounding box center [146, 184] width 83 height 6
type input "20:45"
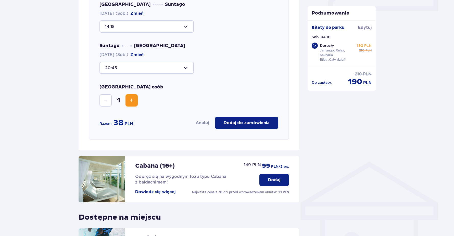
click at [248, 124] on p "Dodaj do zamówienia" at bounding box center [247, 123] width 46 height 6
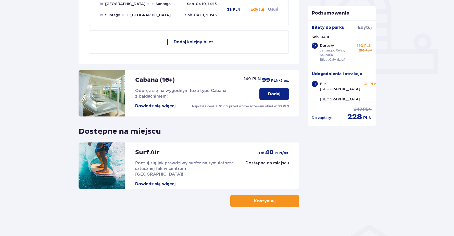
scroll to position [191, 0]
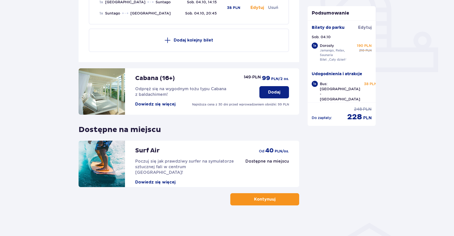
click at [273, 200] on span "button" at bounding box center [276, 199] width 6 height 6
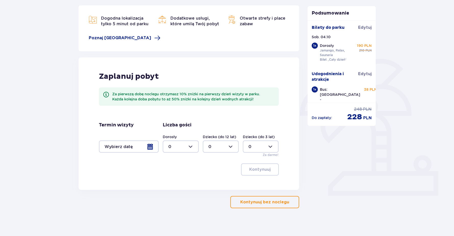
scroll to position [70, 0]
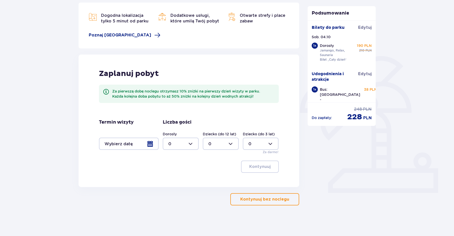
click at [265, 203] on button "Kontynuuj bez noclegu" at bounding box center [264, 199] width 69 height 12
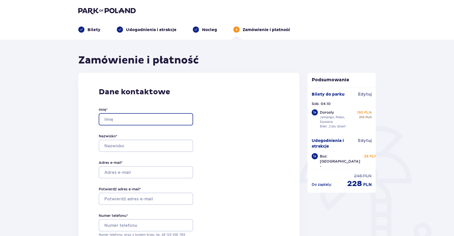
click at [133, 122] on input "Imię *" at bounding box center [146, 119] width 94 height 12
type input "Anna"
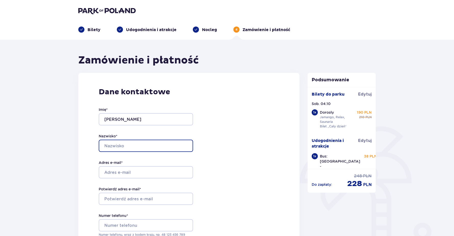
click at [105, 147] on input "Nazwisko *" at bounding box center [146, 146] width 94 height 12
type input "Aksiutenko"
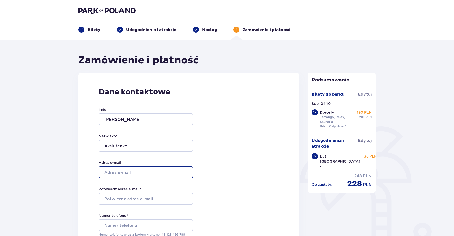
type input "aksu.anyta@gmail.com"
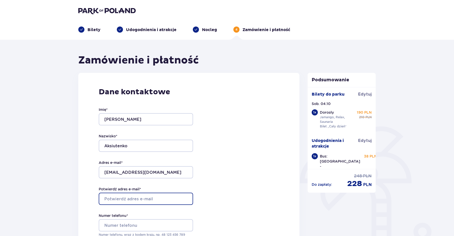
type input "aksu.anyta@gmail.com"
type input "0630004068678316"
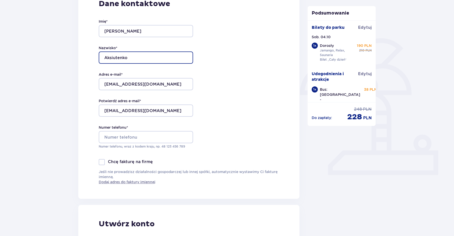
scroll to position [102, 0]
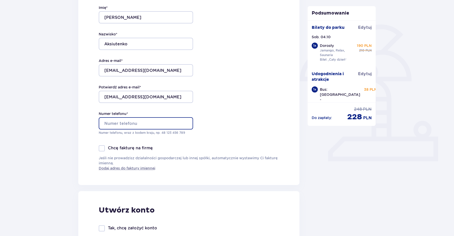
click at [152, 125] on input "Numer telefonu *" at bounding box center [146, 123] width 94 height 12
type input "570166175"
click at [255, 117] on div "Dane kontaktowe Imię * Anna Nazwisko * Aksiutenko Adres e-mail * aksu.anyta@gma…" at bounding box center [188, 78] width 221 height 214
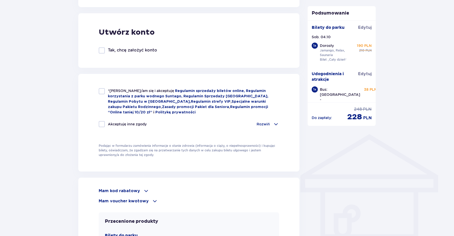
scroll to position [280, 0]
click at [101, 91] on div at bounding box center [102, 91] width 6 height 6
checkbox input "true"
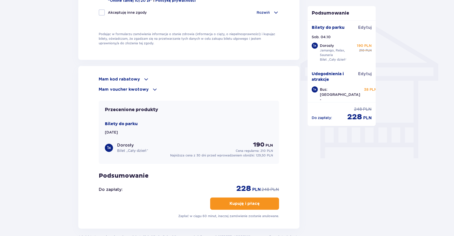
scroll to position [408, 0]
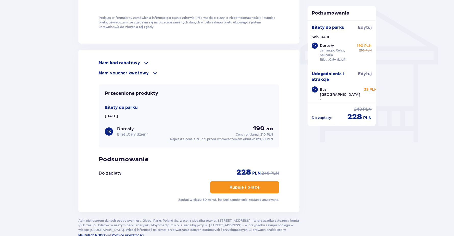
click at [149, 73] on div "Mam voucher kwotowy" at bounding box center [189, 73] width 180 height 6
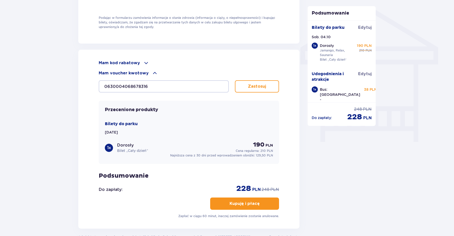
click at [264, 84] on p "Zastosuj" at bounding box center [257, 87] width 18 height 6
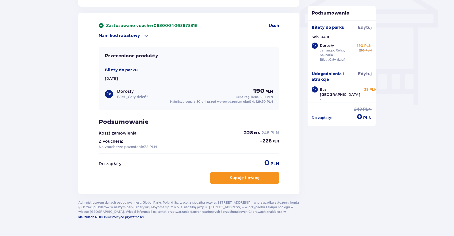
scroll to position [458, 0]
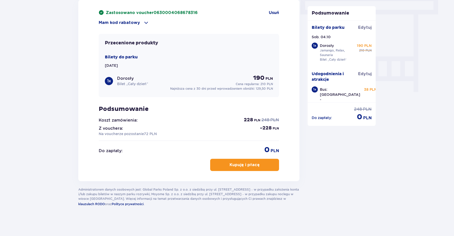
click at [249, 163] on p "Kupuję i płacę" at bounding box center [244, 165] width 30 height 6
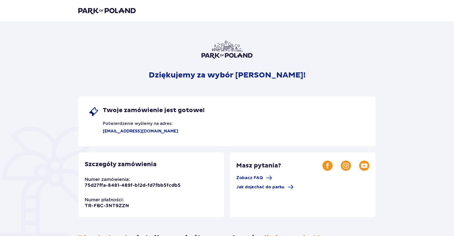
click at [97, 12] on img at bounding box center [106, 10] width 57 height 7
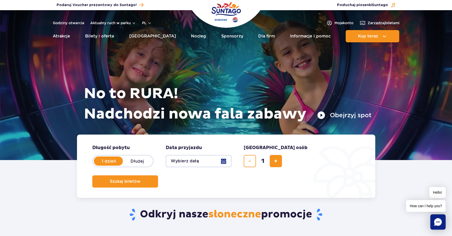
click at [219, 160] on button "Wybierz datę" at bounding box center [199, 161] width 66 height 12
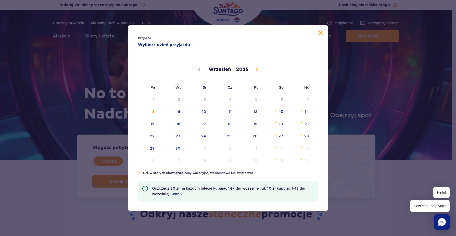
click at [254, 70] on span at bounding box center [256, 69] width 9 height 9
select select "9"
click at [284, 98] on span "4" at bounding box center [274, 100] width 26 height 12
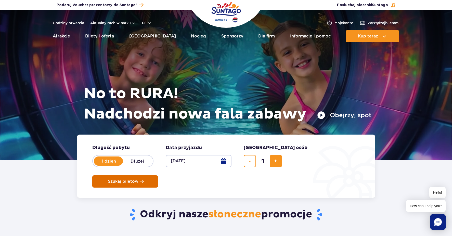
click at [138, 179] on span "Szukaj biletów" at bounding box center [123, 181] width 31 height 5
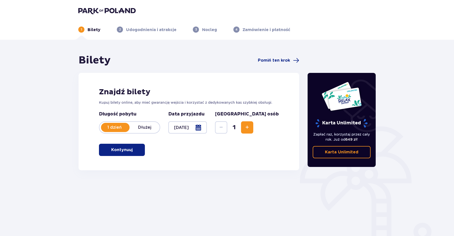
click at [118, 153] on button "Kontynuuj" at bounding box center [122, 150] width 46 height 12
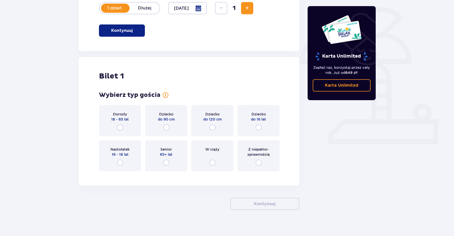
scroll to position [124, 0]
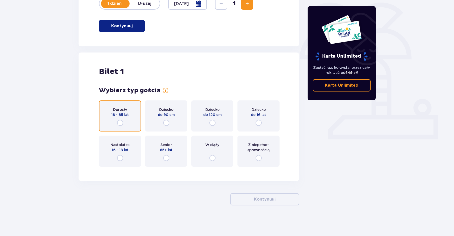
click at [121, 121] on input "radio" at bounding box center [120, 123] width 6 height 6
radio input "true"
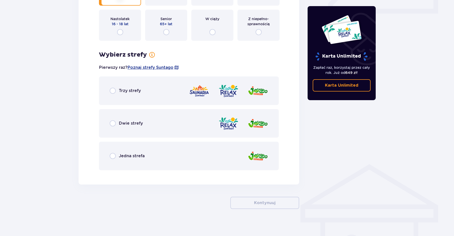
scroll to position [253, 0]
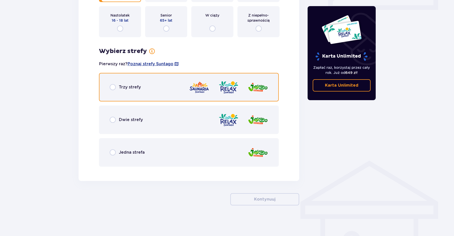
click at [111, 88] on input "radio" at bounding box center [113, 87] width 6 height 6
radio input "true"
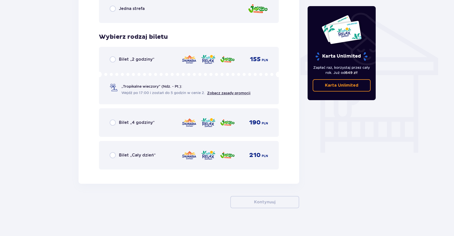
scroll to position [400, 0]
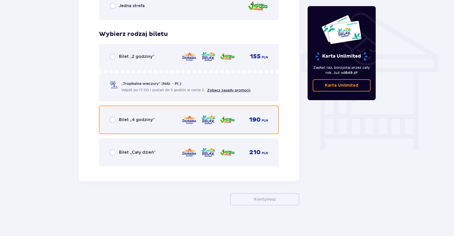
click at [111, 120] on input "radio" at bounding box center [113, 120] width 6 height 6
radio input "true"
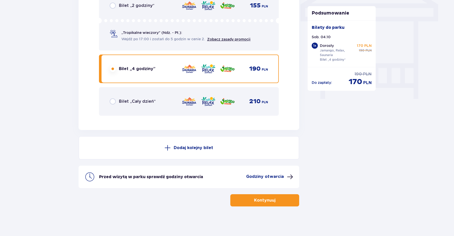
scroll to position [452, 0]
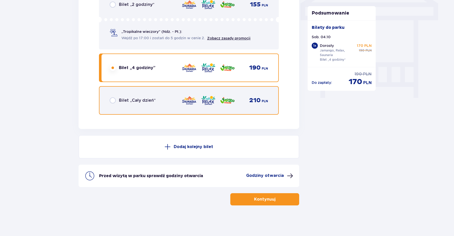
click at [114, 100] on input "radio" at bounding box center [113, 100] width 6 height 6
radio input "true"
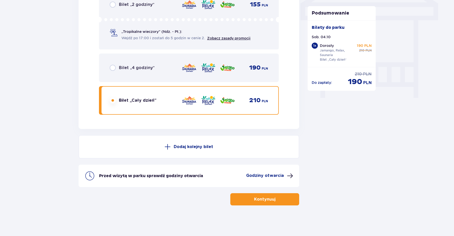
click at [111, 71] on div "Bilet „4 godziny” 190 PLN" at bounding box center [189, 67] width 158 height 11
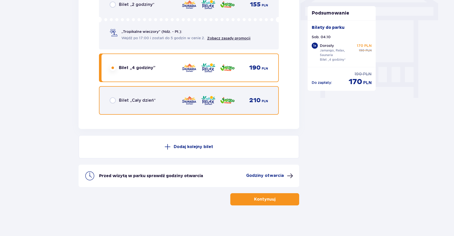
click at [114, 100] on input "radio" at bounding box center [113, 100] width 6 height 6
